Goal: Task Accomplishment & Management: Use online tool/utility

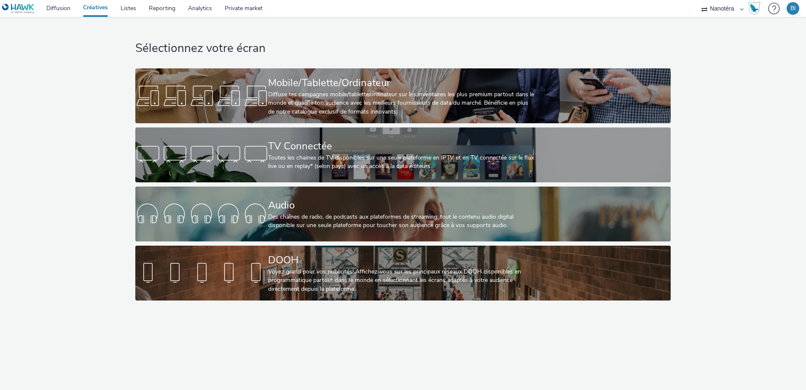
select select "7502541c-291d-438e-9ed0-28cfb675a45a"
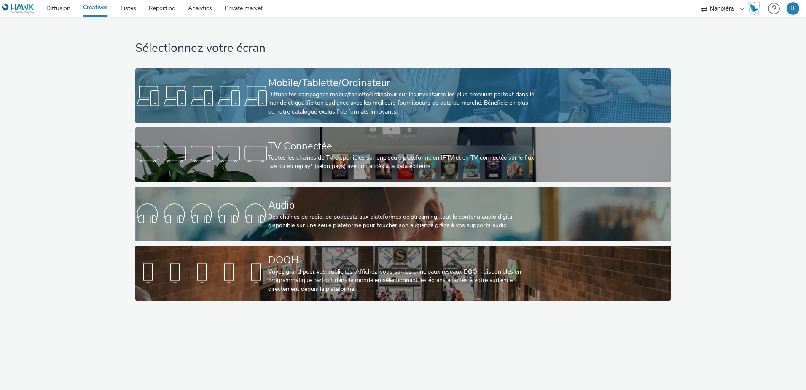
click at [346, 94] on div "Diffuse tes campagnes mobile/tablette/ordinateur sur les inventaires les plus p…" at bounding box center [401, 103] width 266 height 26
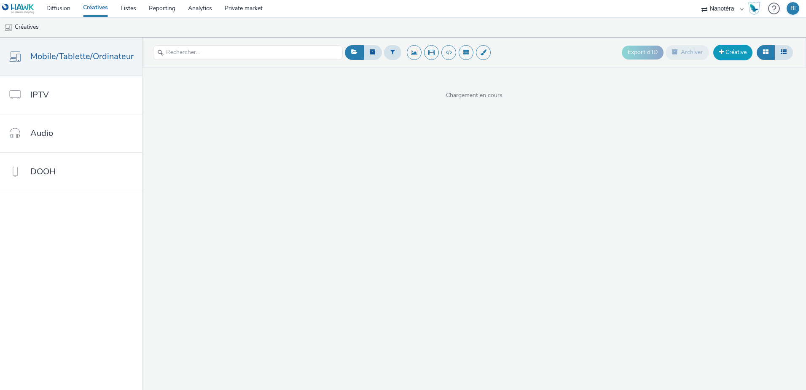
click at [728, 58] on link "Créative" at bounding box center [733, 52] width 39 height 15
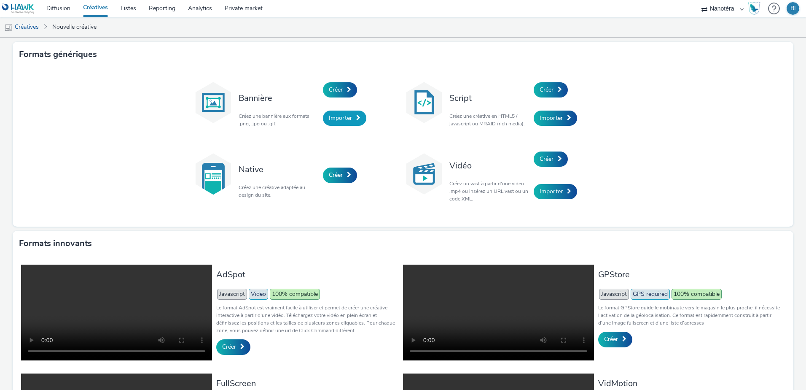
click at [352, 115] on link "Importer" at bounding box center [344, 118] width 43 height 15
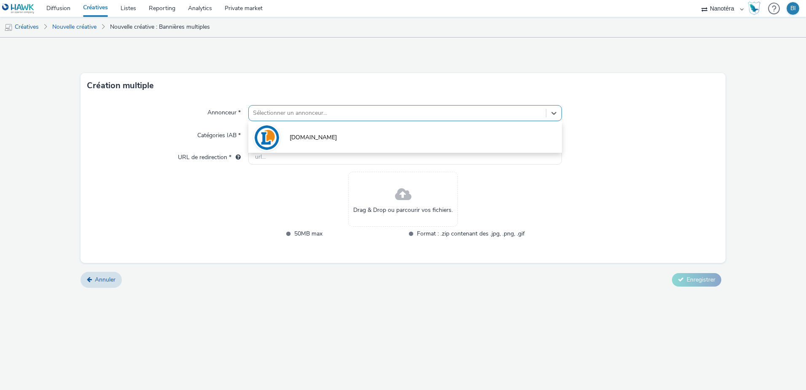
click at [307, 114] on div at bounding box center [397, 113] width 289 height 10
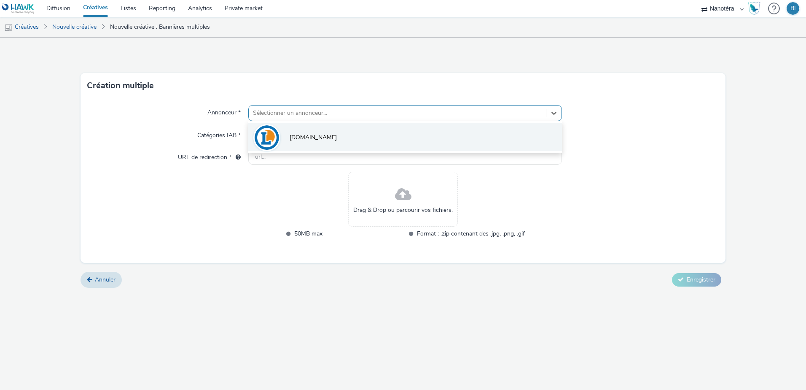
click at [300, 136] on span "[DOMAIN_NAME]" at bounding box center [313, 137] width 47 height 8
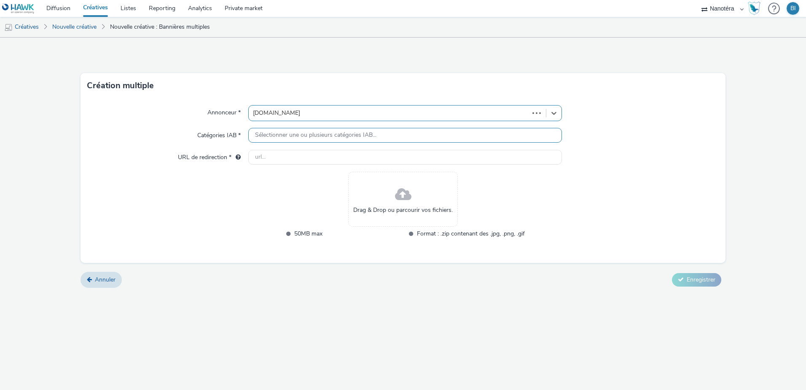
type input "[URL][DOMAIN_NAME]"
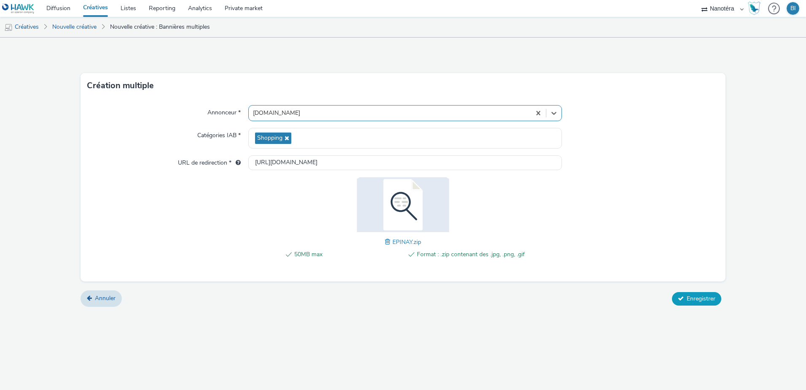
click at [692, 295] on span "Enregistrer" at bounding box center [701, 298] width 29 height 8
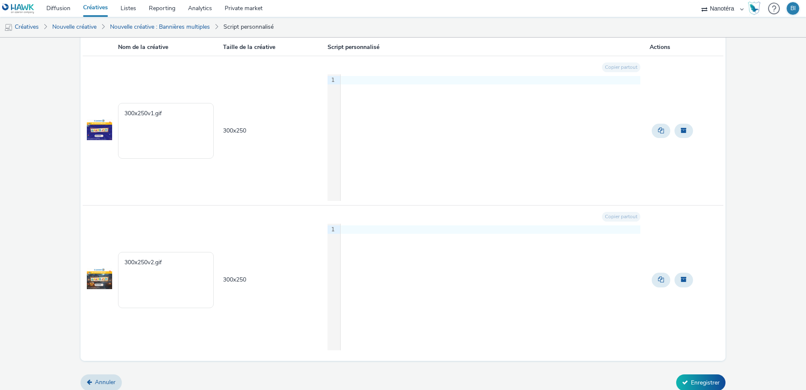
scroll to position [80, 0]
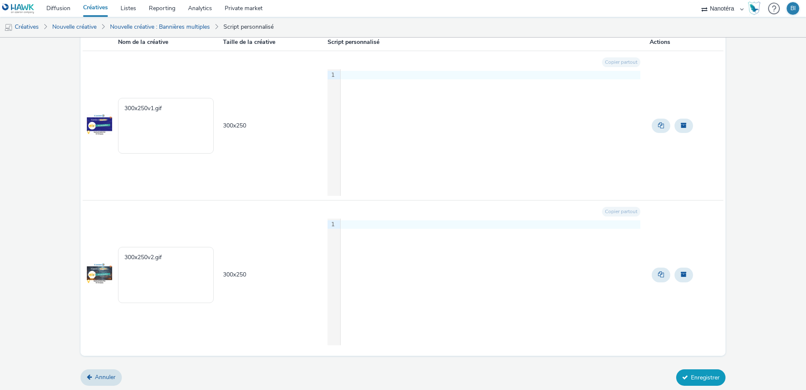
click at [687, 378] on button "Enregistrer" at bounding box center [701, 377] width 49 height 16
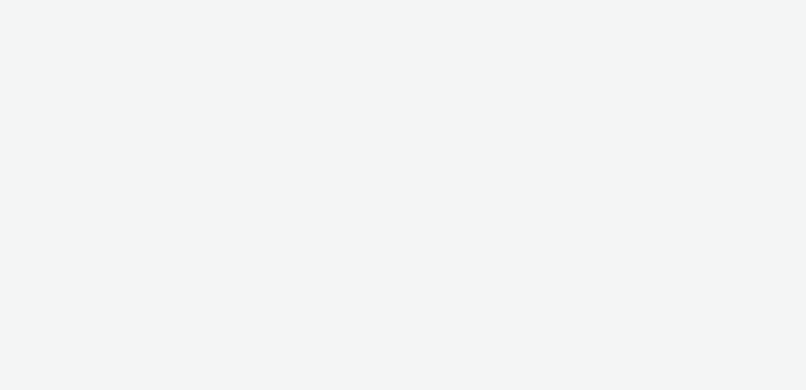
select select "7502541c-291d-438e-9ed0-28cfb675a45a"
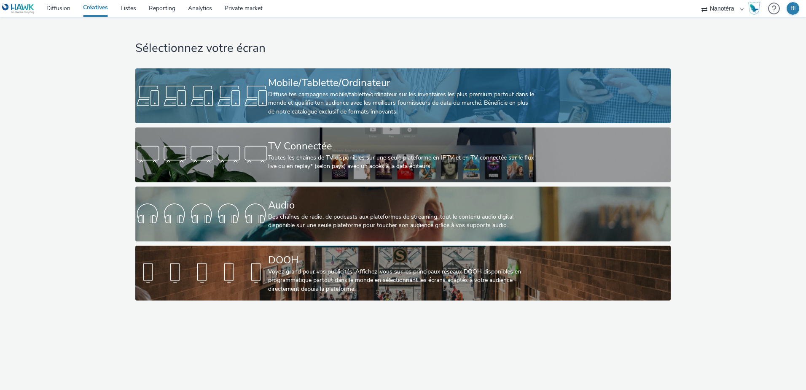
click at [297, 94] on div "Diffuse tes campagnes mobile/tablette/ordinateur sur les inventaires les plus p…" at bounding box center [401, 103] width 266 height 26
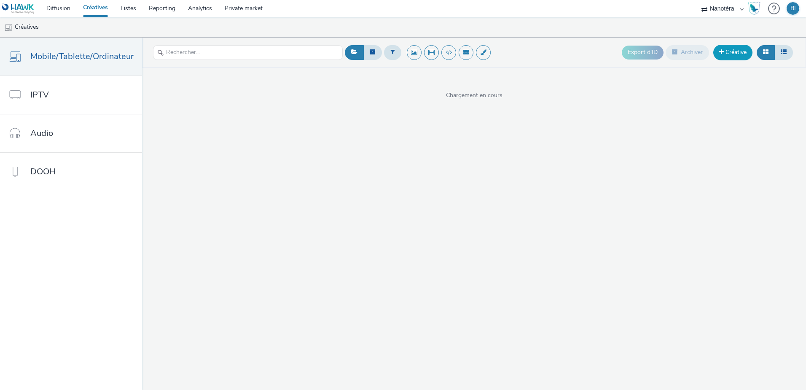
click at [736, 53] on link "Créative" at bounding box center [733, 52] width 39 height 15
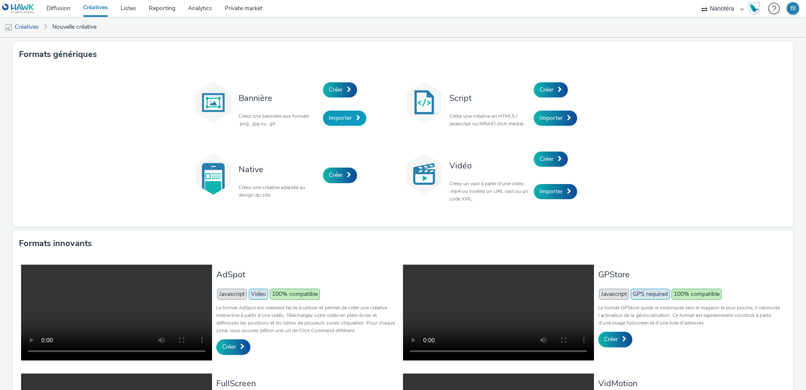
click at [346, 119] on span "Importer" at bounding box center [340, 118] width 23 height 8
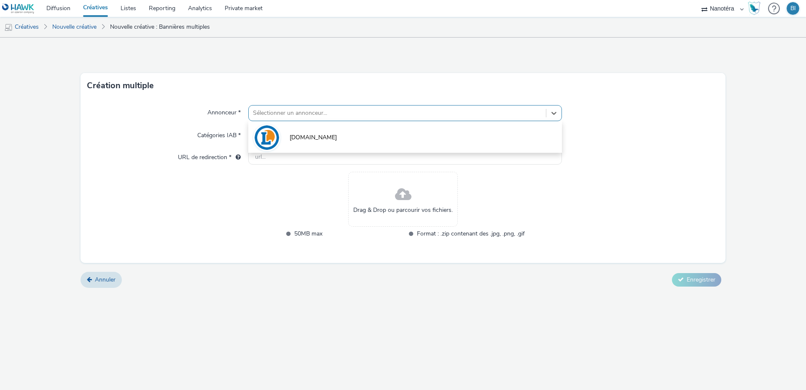
click at [316, 117] on div at bounding box center [397, 113] width 289 height 10
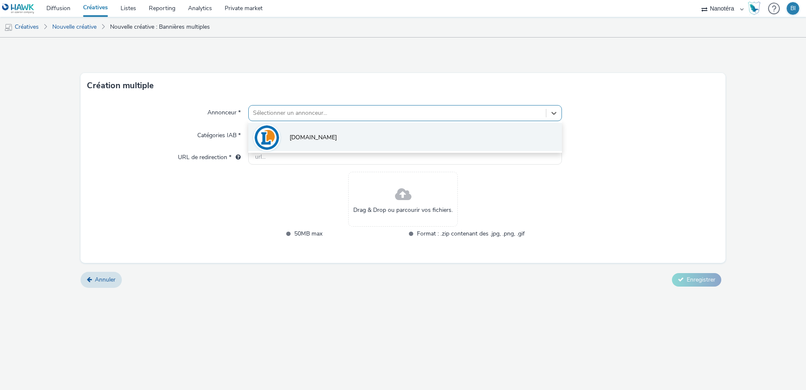
click at [312, 143] on li "[DOMAIN_NAME]" at bounding box center [405, 137] width 314 height 28
type input "[URL][DOMAIN_NAME]"
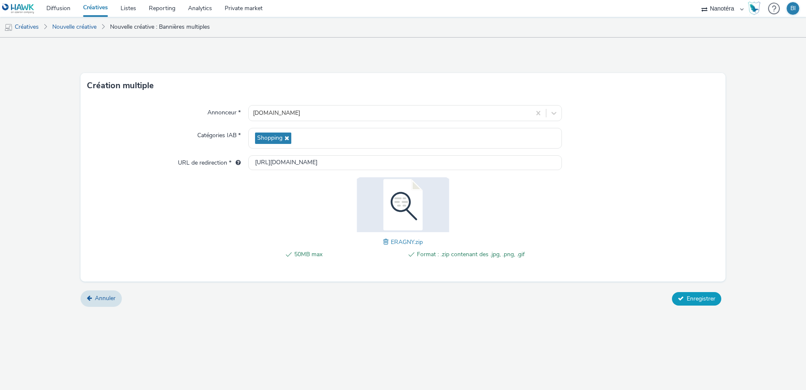
click at [704, 297] on span "Enregistrer" at bounding box center [701, 298] width 29 height 8
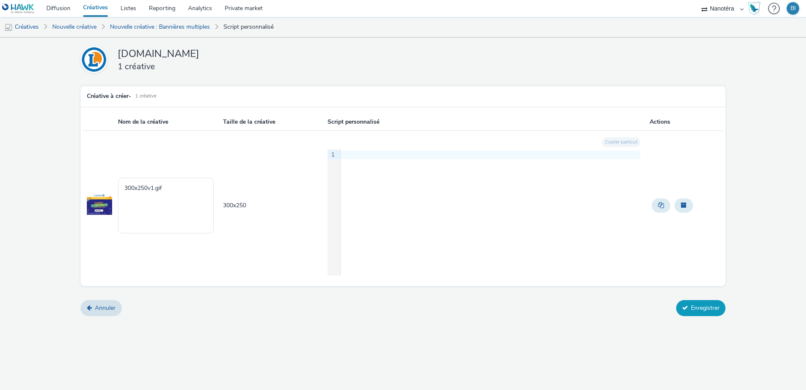
click at [700, 303] on button "Enregistrer" at bounding box center [701, 308] width 49 height 16
